Goal: Task Accomplishment & Management: Manage account settings

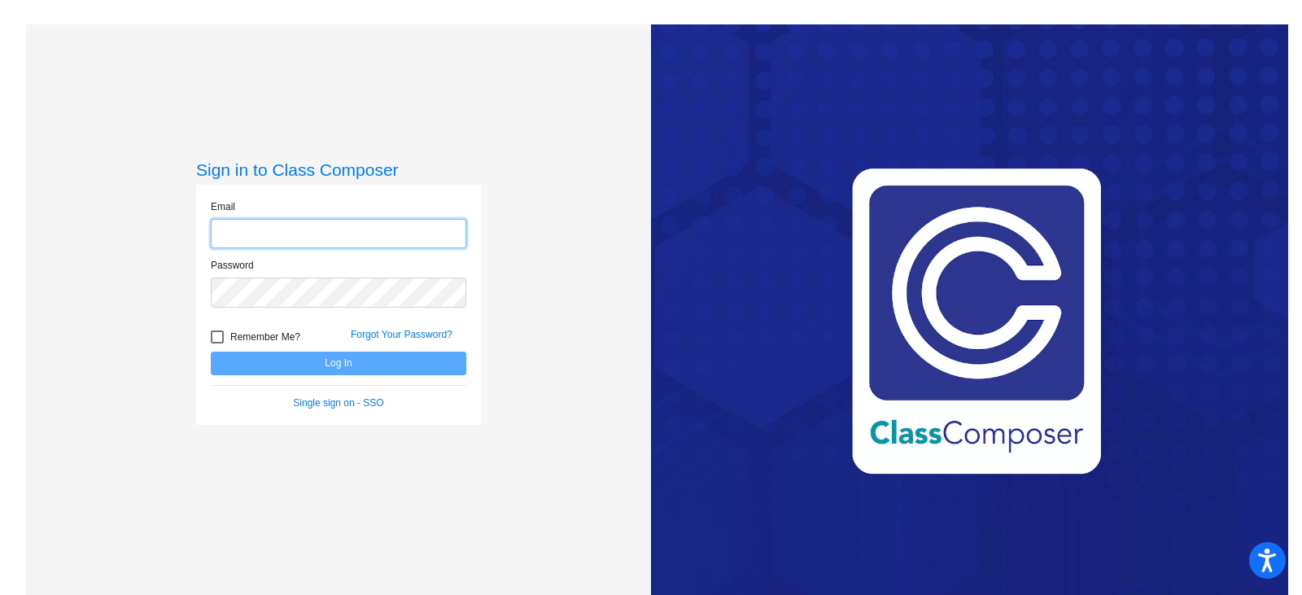
type input "[EMAIL_ADDRESS][DOMAIN_NAME]"
click at [216, 337] on div at bounding box center [217, 336] width 13 height 13
click at [216, 343] on input "Remember Me?" at bounding box center [216, 343] width 1 height 1
checkbox input "true"
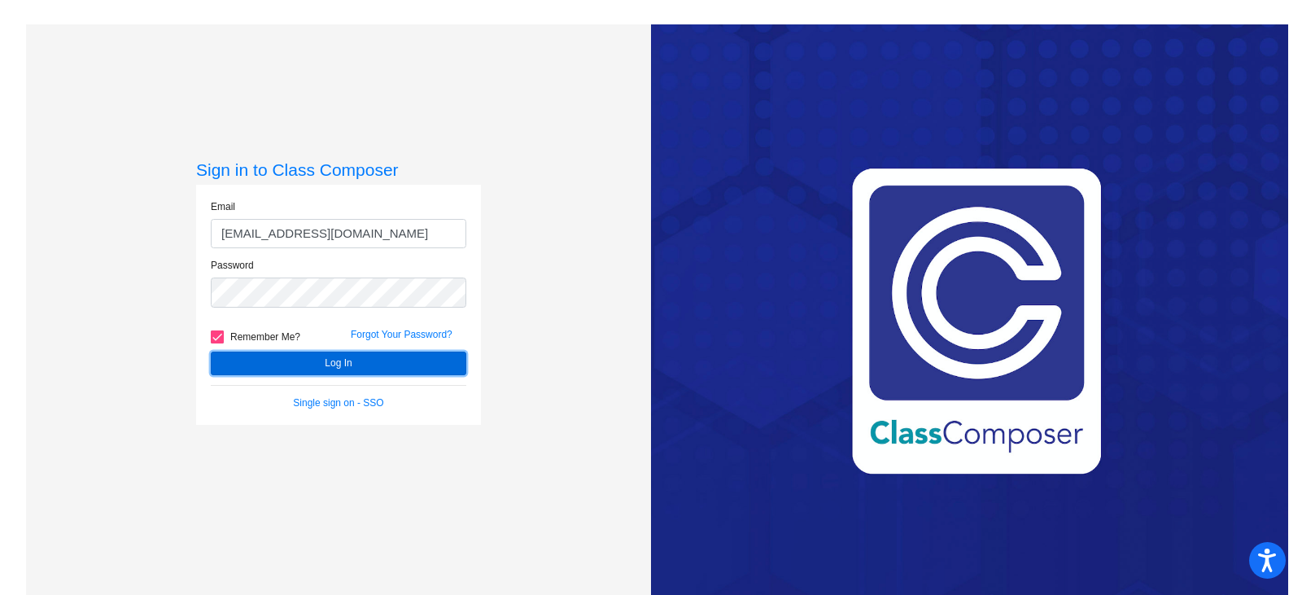
click at [304, 360] on button "Log In" at bounding box center [338, 363] width 255 height 24
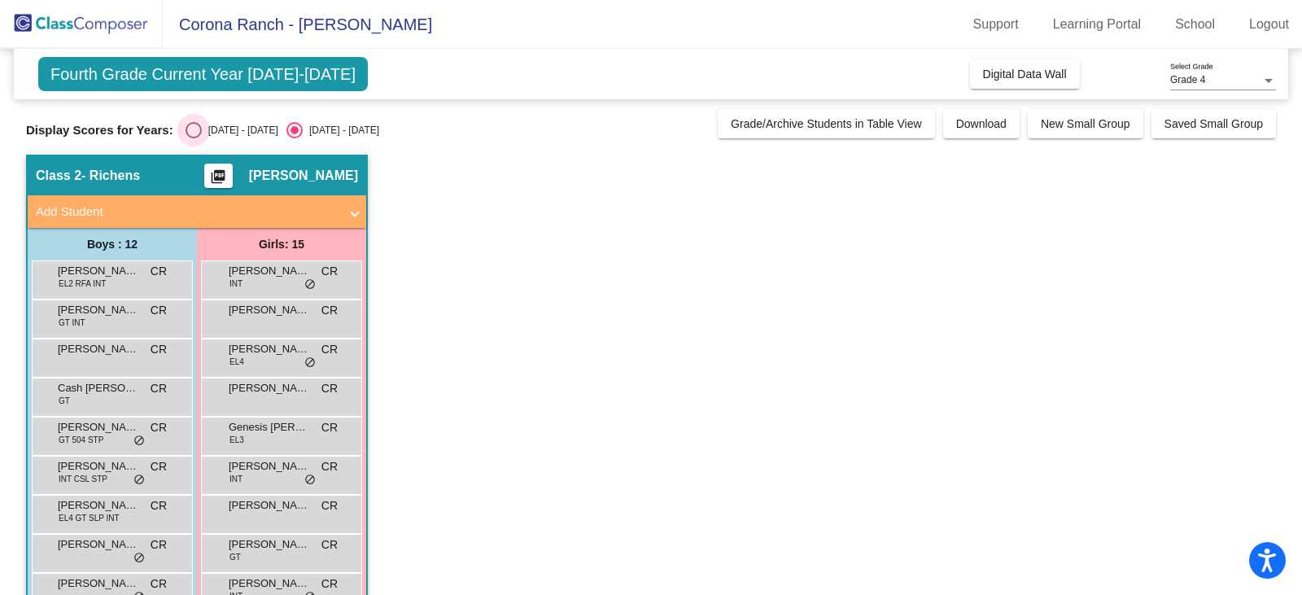
click at [197, 129] on div "Select an option" at bounding box center [193, 130] width 16 height 16
click at [194, 138] on input "[DATE] - [DATE]" at bounding box center [193, 138] width 1 height 1
radio input "true"
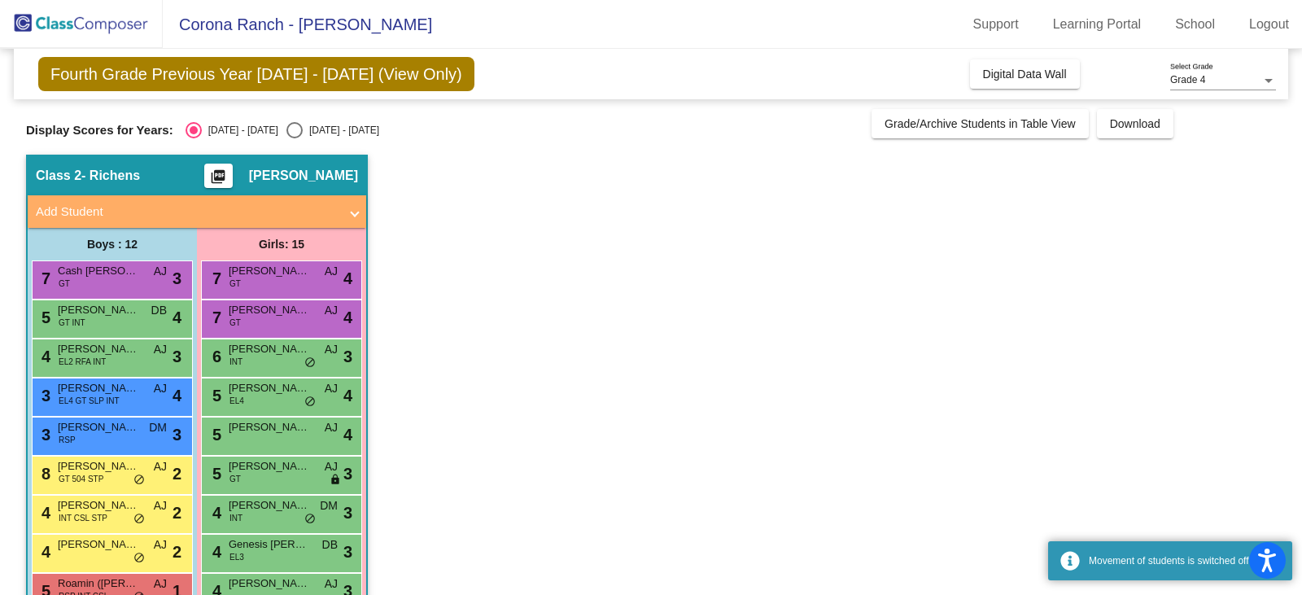
click at [98, 253] on div "Boys : 12" at bounding box center [112, 244] width 169 height 33
click at [92, 276] on span "Cash [PERSON_NAME]" at bounding box center [98, 271] width 81 height 16
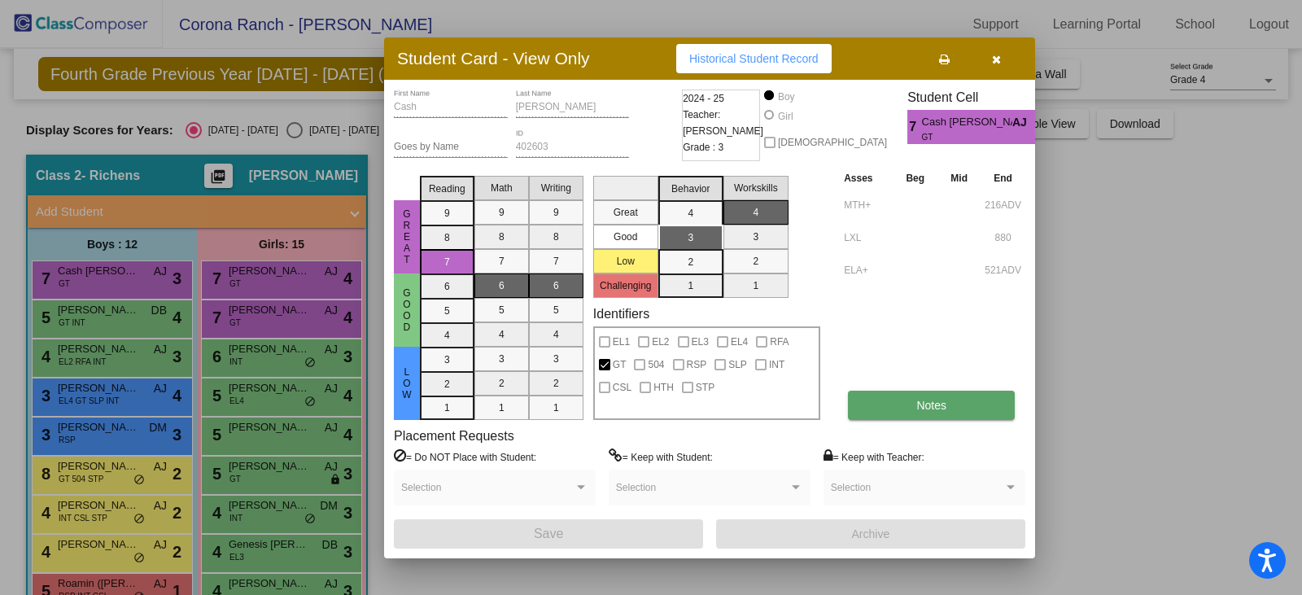
click at [934, 409] on span "Notes" at bounding box center [931, 405] width 30 height 13
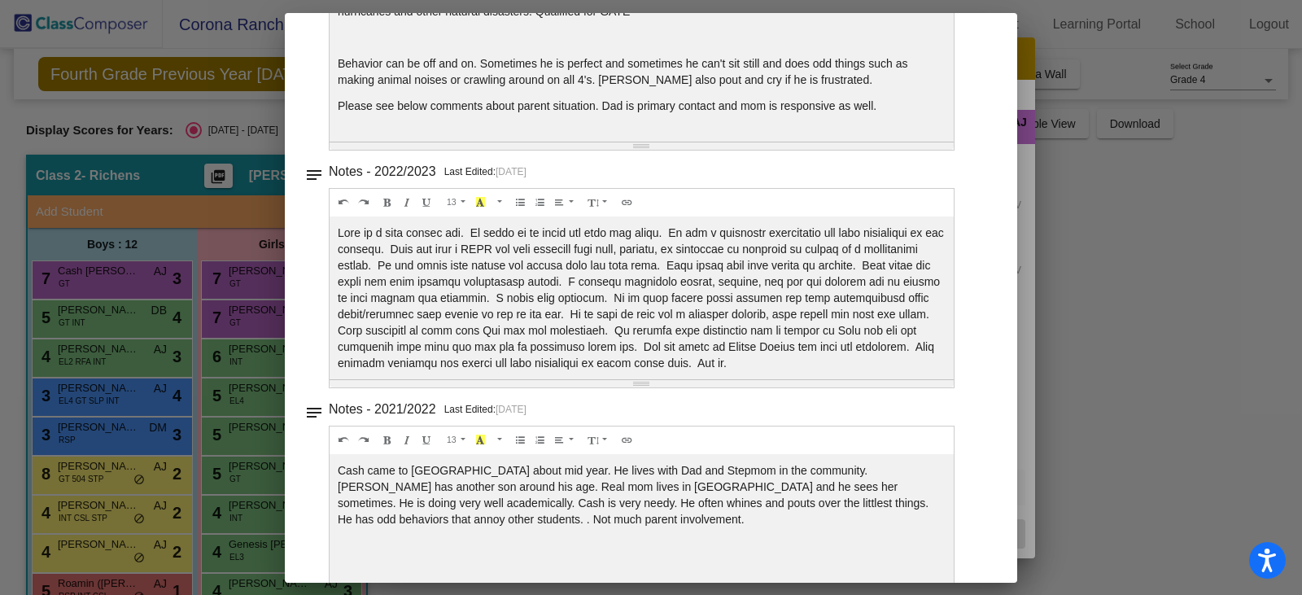
scroll to position [488, 0]
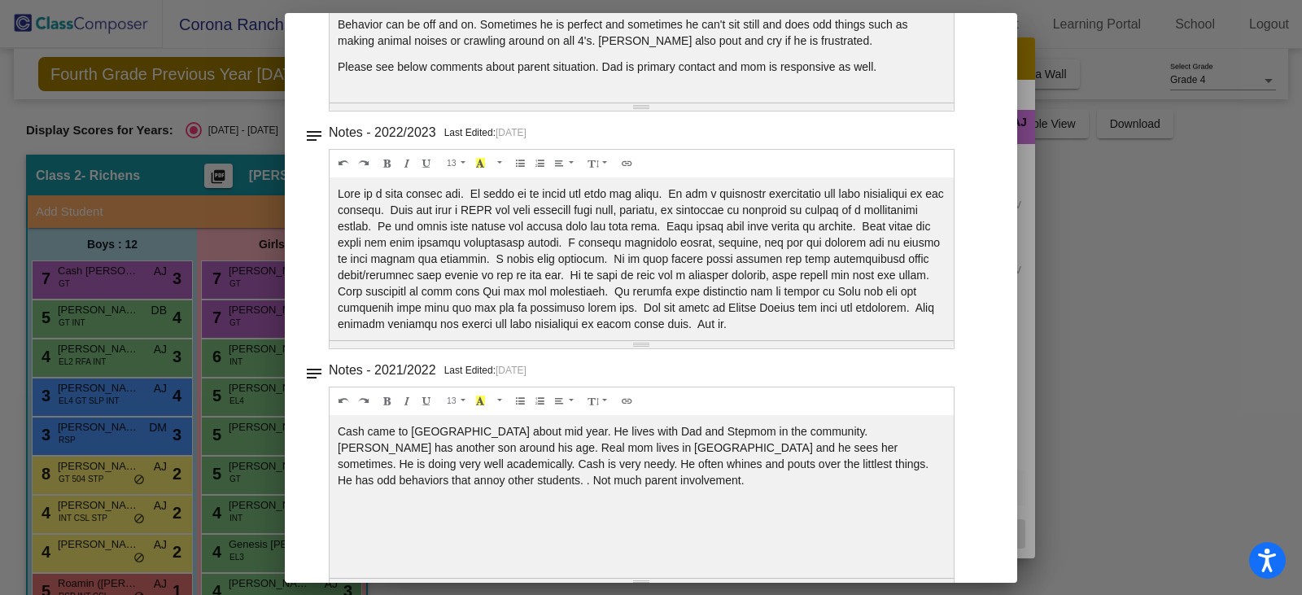
click at [1220, 392] on div at bounding box center [651, 297] width 1302 height 595
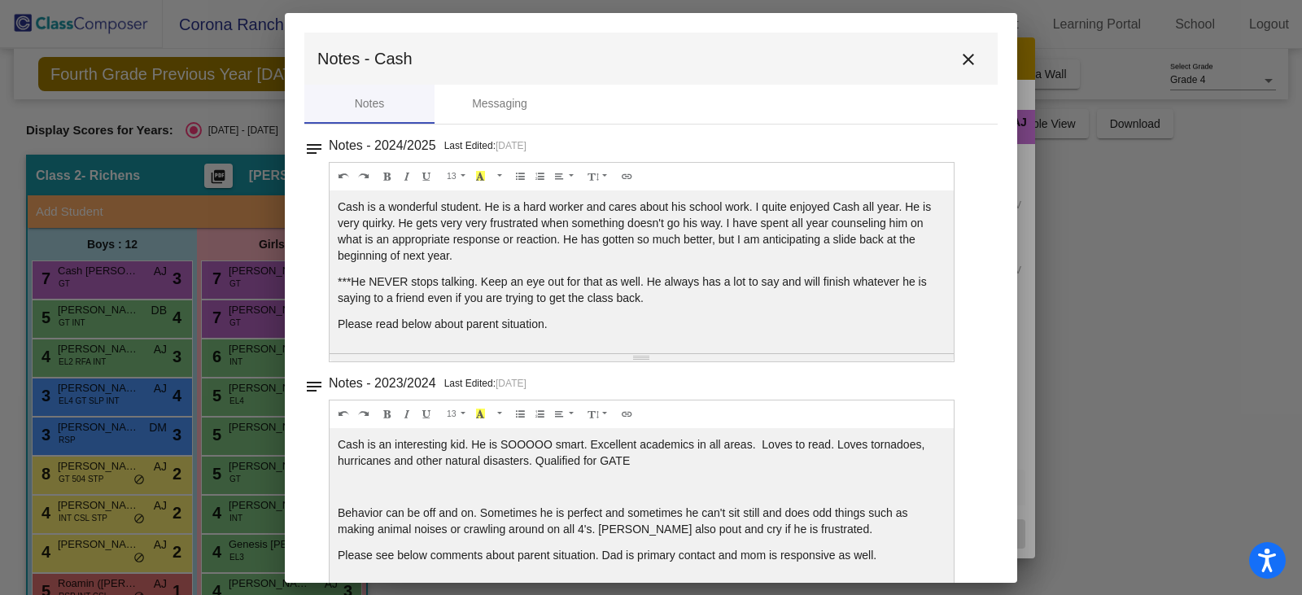
click at [958, 60] on mat-icon "close" at bounding box center [968, 60] width 20 height 20
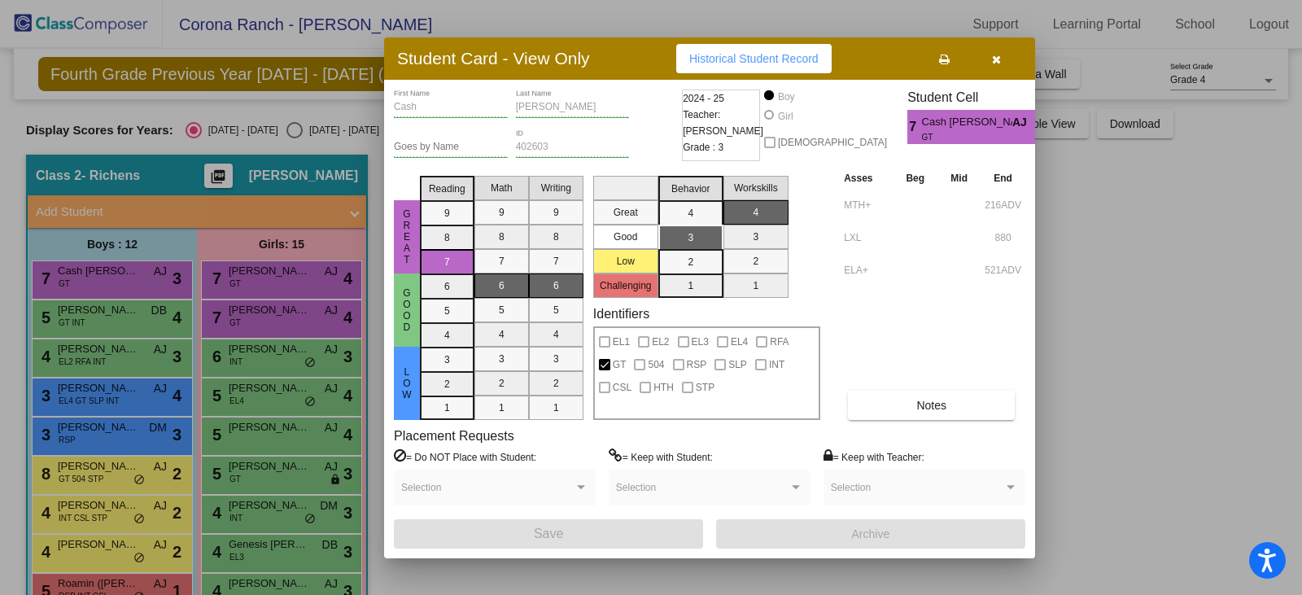
click at [1124, 218] on div at bounding box center [651, 297] width 1302 height 595
